Goal: Information Seeking & Learning: Learn about a topic

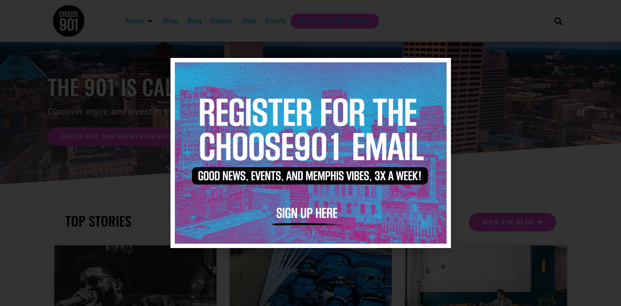
scroll to position [10, 0]
click at [130, 76] on div at bounding box center [310, 153] width 621 height 306
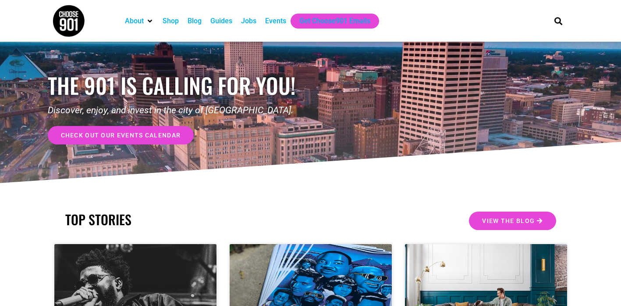
click at [253, 21] on div "Jobs" at bounding box center [248, 21] width 15 height 11
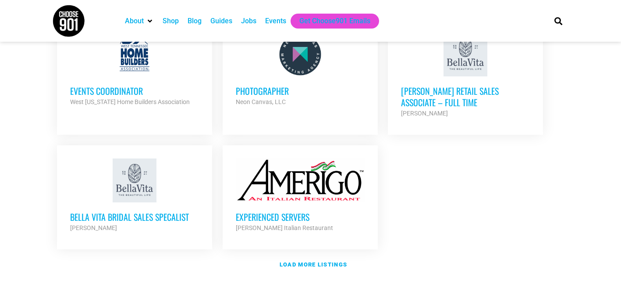
scroll to position [1040, 0]
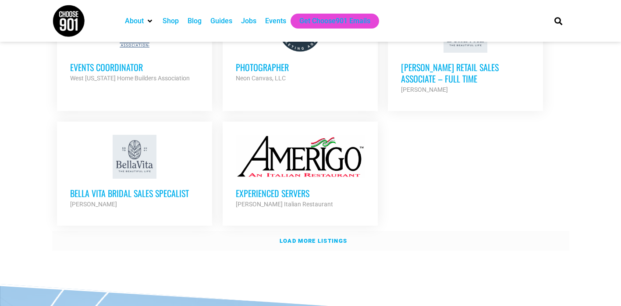
click at [321, 231] on link "Load more listings" at bounding box center [310, 241] width 517 height 20
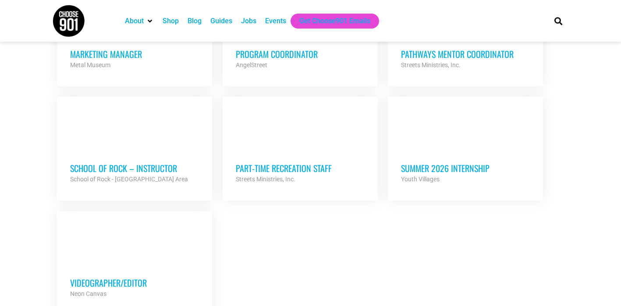
scroll to position [1835, 0]
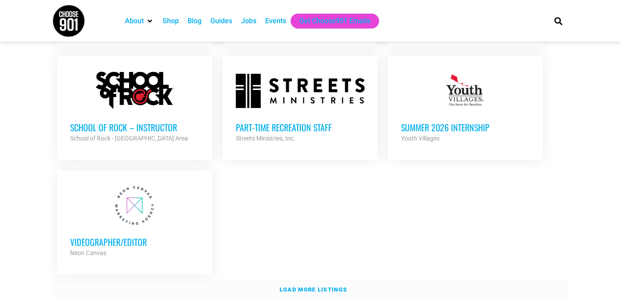
click at [318, 279] on link "Load more listings" at bounding box center [310, 289] width 517 height 20
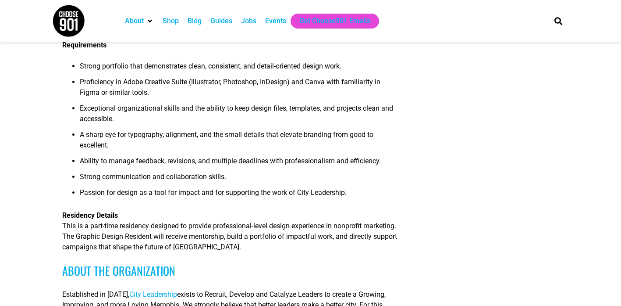
scroll to position [319, 0]
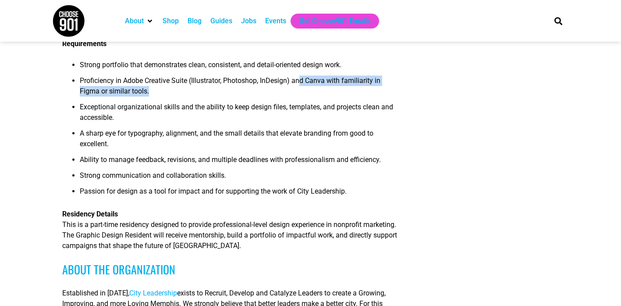
drag, startPoint x: 307, startPoint y: 102, endPoint x: 306, endPoint y: 87, distance: 14.5
click at [306, 87] on li "Proficiency in Adobe Creative Suite (Illustrator, Photoshop, InDesign) and Canv…" at bounding box center [239, 88] width 319 height 26
click at [306, 87] on span "Proficiency in Adobe Creative Suite (Illustrator, Photoshop, InDesign) and Canv…" at bounding box center [230, 85] width 301 height 19
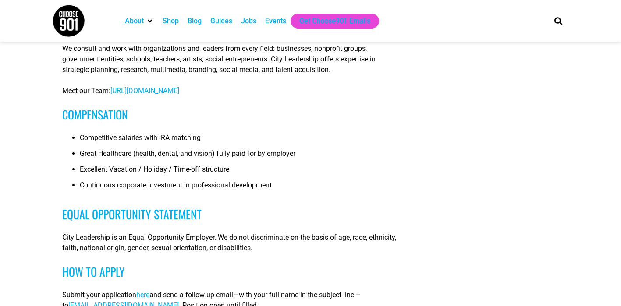
scroll to position [724, 0]
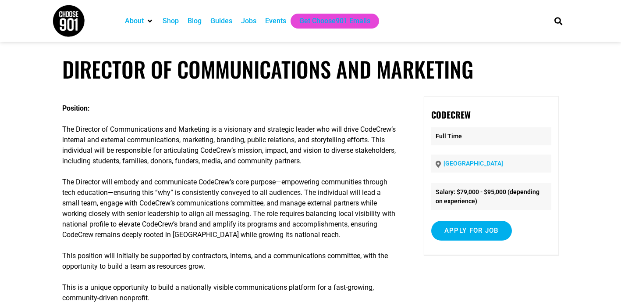
click at [317, 65] on h1 "Director of Communications and Marketing" at bounding box center [310, 69] width 497 height 26
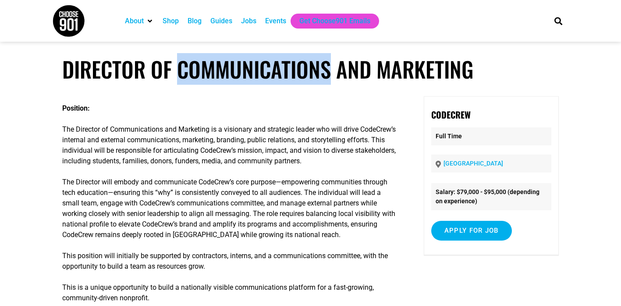
click at [317, 65] on h1 "Director of Communications and Marketing" at bounding box center [310, 69] width 497 height 26
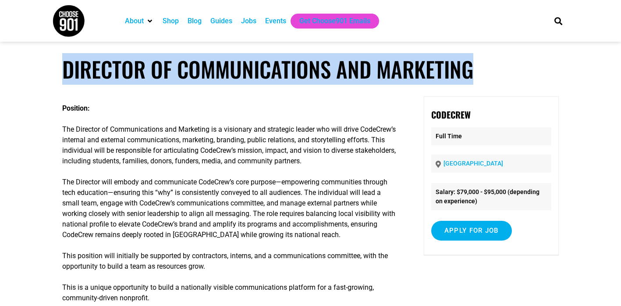
click at [317, 65] on h1 "Director of Communications and Marketing" at bounding box center [310, 69] width 497 height 26
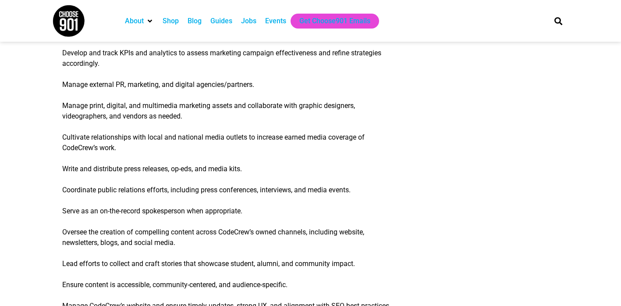
scroll to position [642, 0]
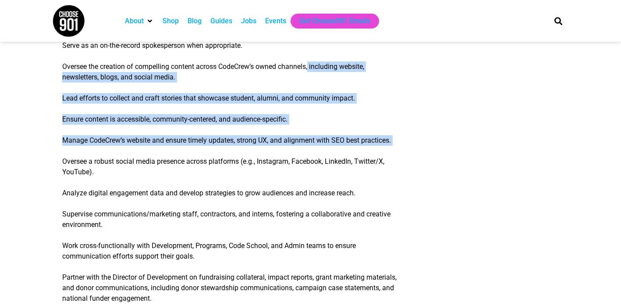
drag, startPoint x: 318, startPoint y: 67, endPoint x: 312, endPoint y: 187, distance: 120.7
click at [312, 187] on div "Position: The Director of Communications and Marketing is a visionary and strat…" at bounding box center [230, 71] width 337 height 1234
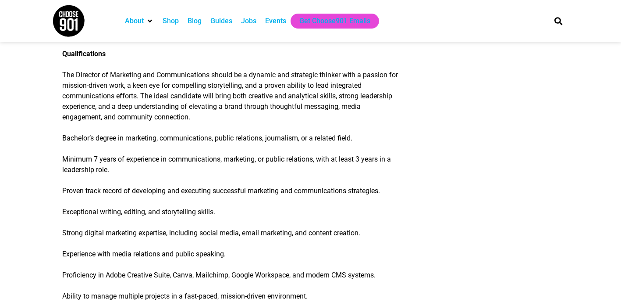
scroll to position [1235, 0]
